Goal: Find specific page/section

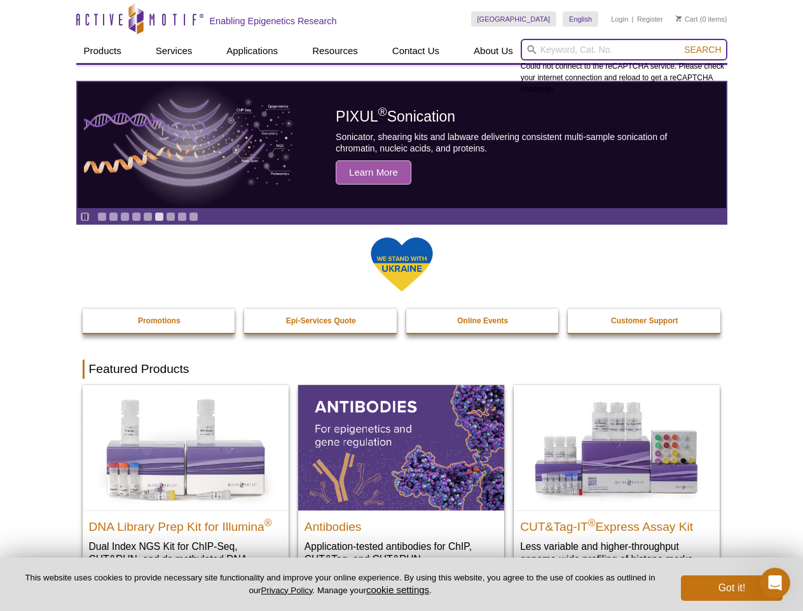
click at [624, 50] on input "search" at bounding box center [624, 50] width 207 height 22
click at [703, 50] on span "Search" at bounding box center [702, 50] width 37 height 10
click at [85, 216] on icon "Pause" at bounding box center [85, 216] width 8 height 8
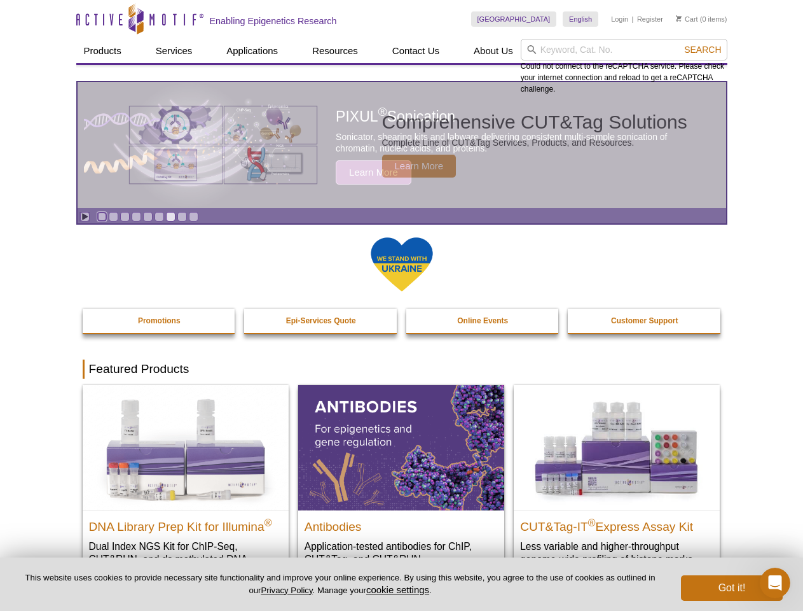
click at [102, 216] on link "Go to slide 1" at bounding box center [102, 217] width 10 height 10
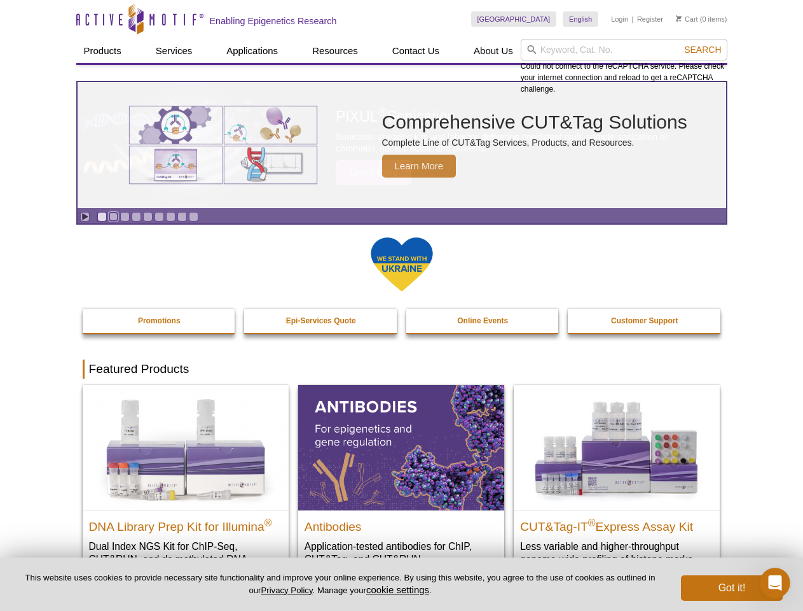
click at [113, 216] on link "Go to slide 2" at bounding box center [114, 217] width 10 height 10
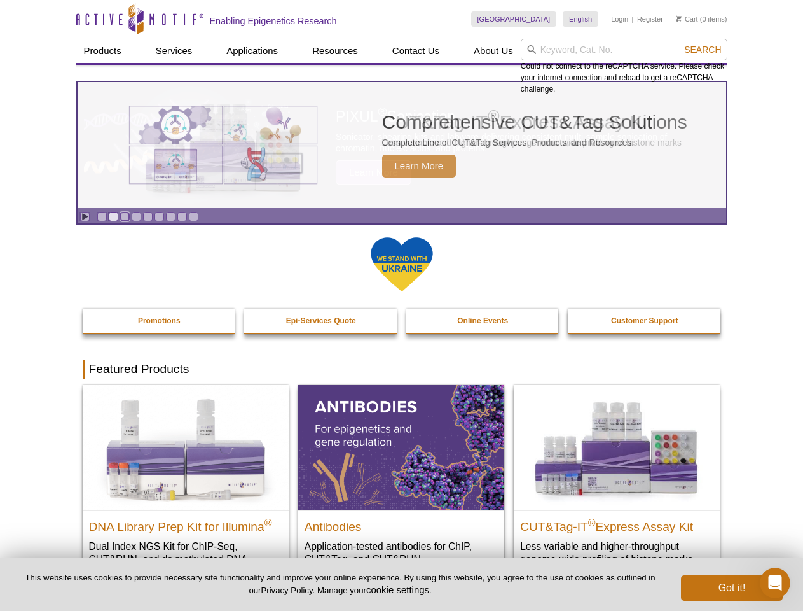
click at [125, 216] on link "Go to slide 3" at bounding box center [125, 217] width 10 height 10
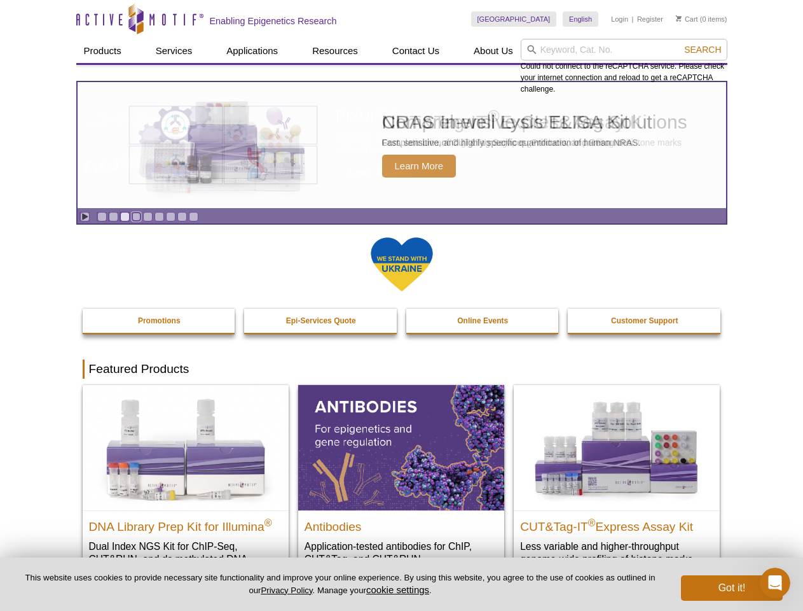
click at [136, 216] on link "Go to slide 4" at bounding box center [137, 217] width 10 height 10
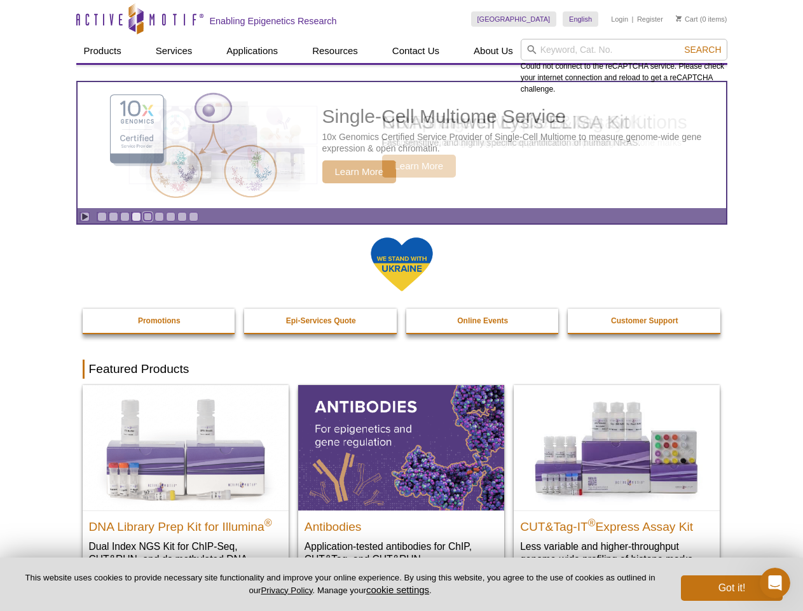
click at [148, 216] on link "Go to slide 5" at bounding box center [148, 217] width 10 height 10
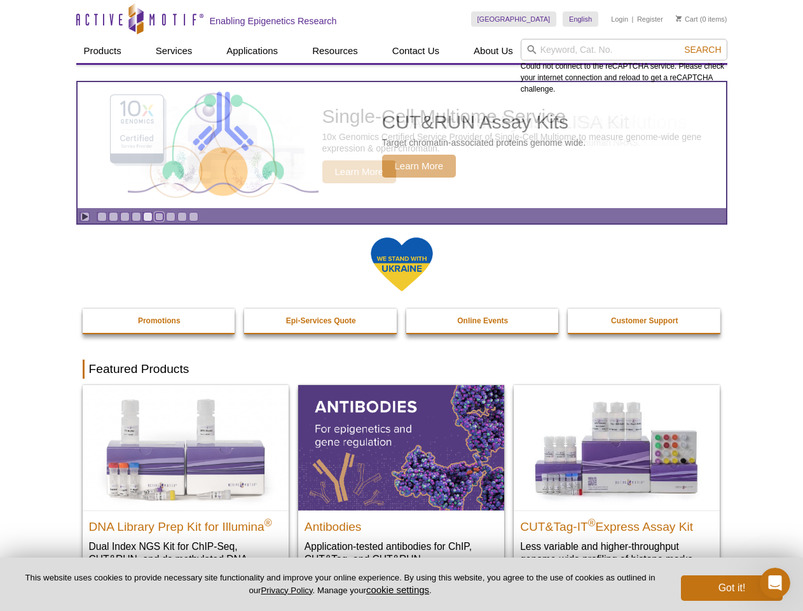
click at [159, 216] on link "Go to slide 6" at bounding box center [160, 217] width 10 height 10
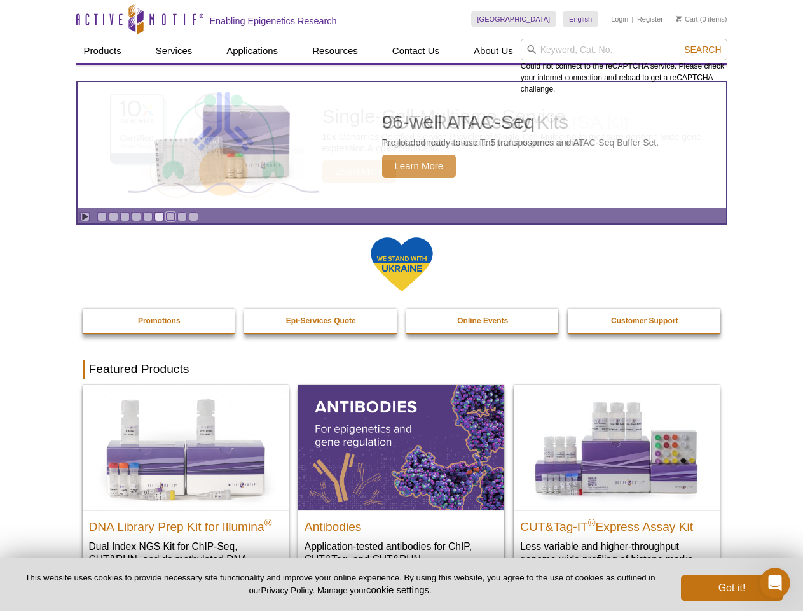
click at [170, 216] on link "Go to slide 7" at bounding box center [171, 217] width 10 height 10
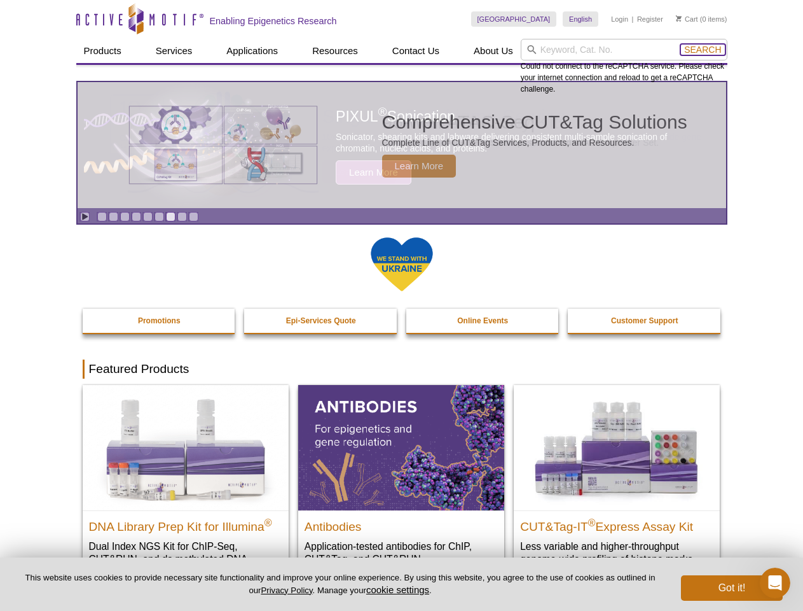
click at [703, 50] on span "Search" at bounding box center [702, 50] width 37 height 10
